Goal: Task Accomplishment & Management: Manage account settings

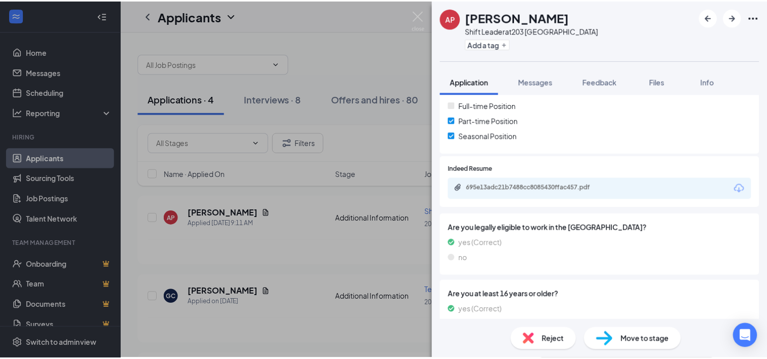
scroll to position [304, 0]
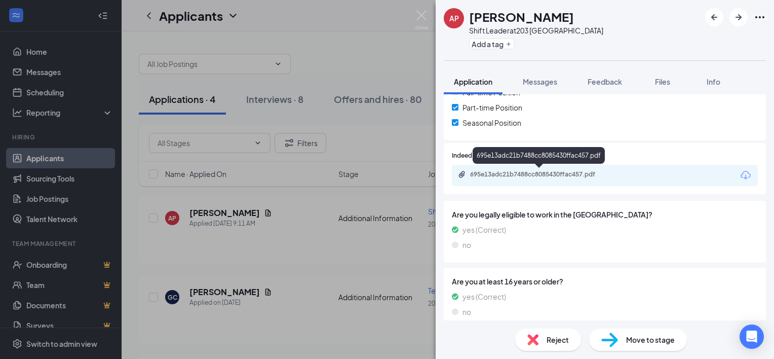
click at [462, 171] on icon "Paperclip" at bounding box center [462, 174] width 8 height 8
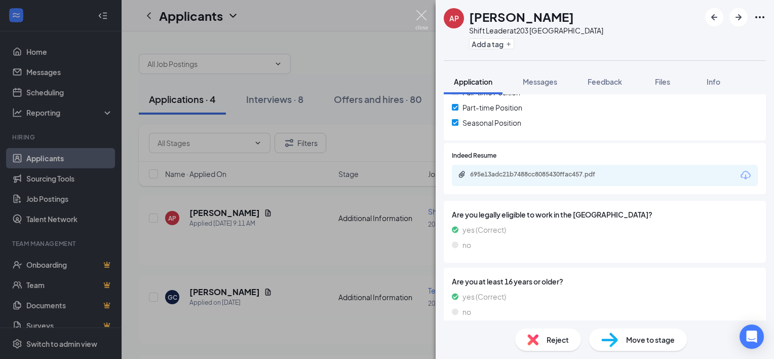
click at [424, 16] on img at bounding box center [421, 20] width 13 height 20
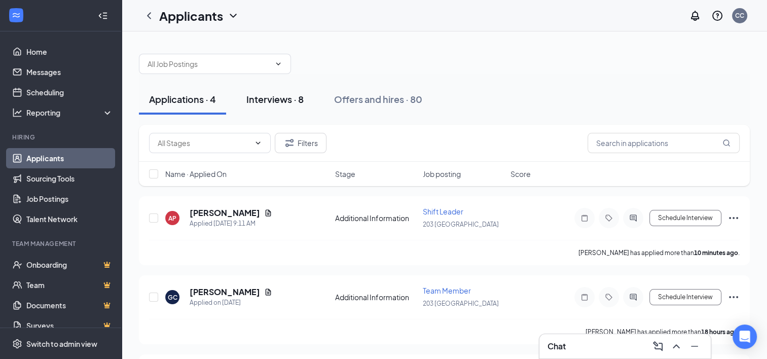
click at [281, 99] on div "Interviews · 8" at bounding box center [274, 99] width 57 height 13
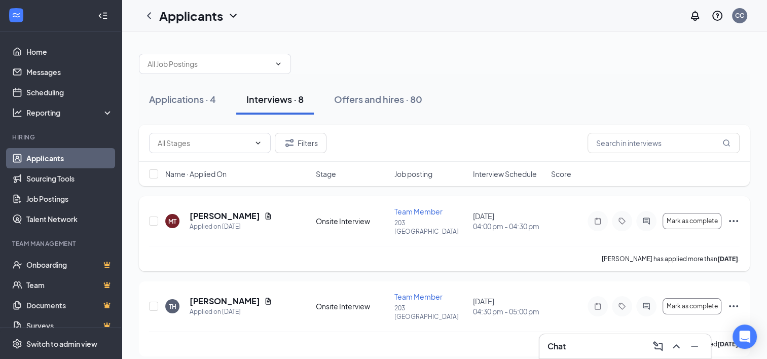
click at [258, 216] on div "[PERSON_NAME]" at bounding box center [230, 215] width 83 height 11
click at [264, 212] on icon "Document" at bounding box center [268, 216] width 8 height 8
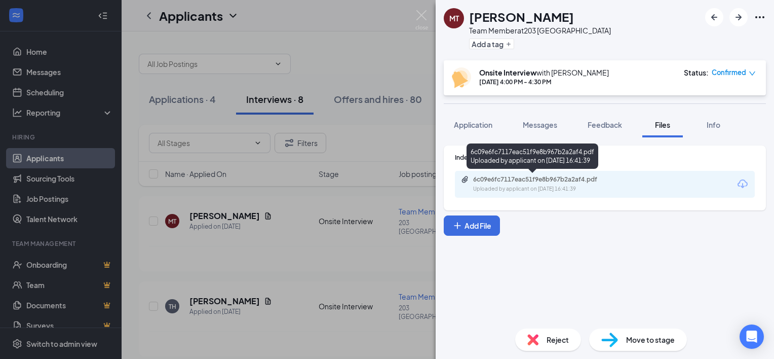
click at [481, 187] on div "Uploaded by applicant on [DATE] 16:41:39" at bounding box center [549, 189] width 152 height 8
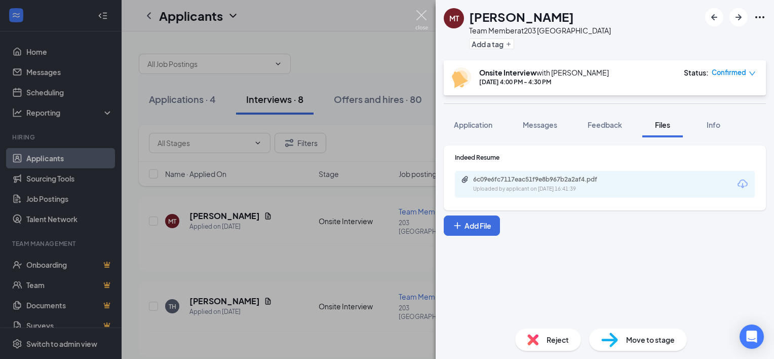
click at [419, 15] on img at bounding box center [421, 20] width 13 height 20
